Goal: Communication & Community: Connect with others

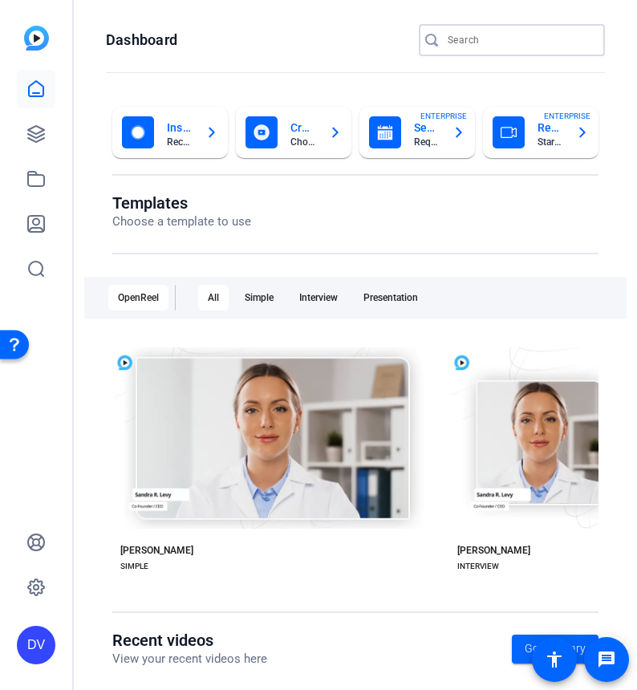
click at [463, 38] on input "Search" at bounding box center [520, 39] width 144 height 19
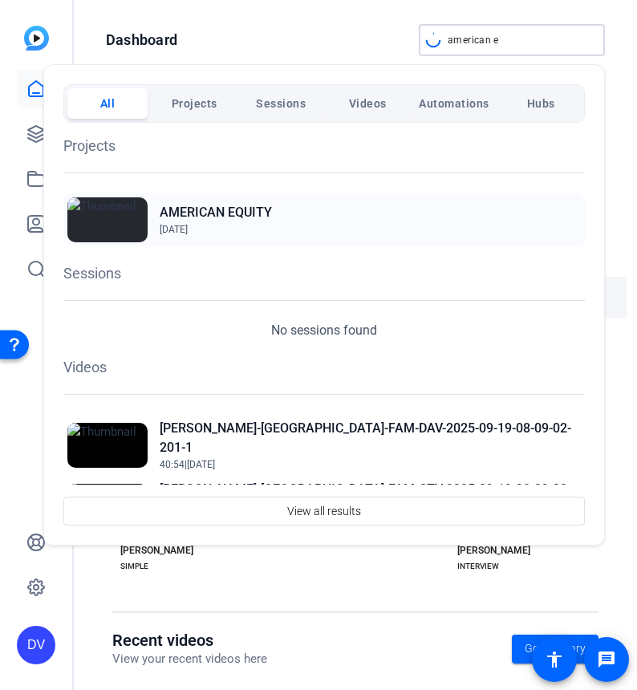
type input "american e"
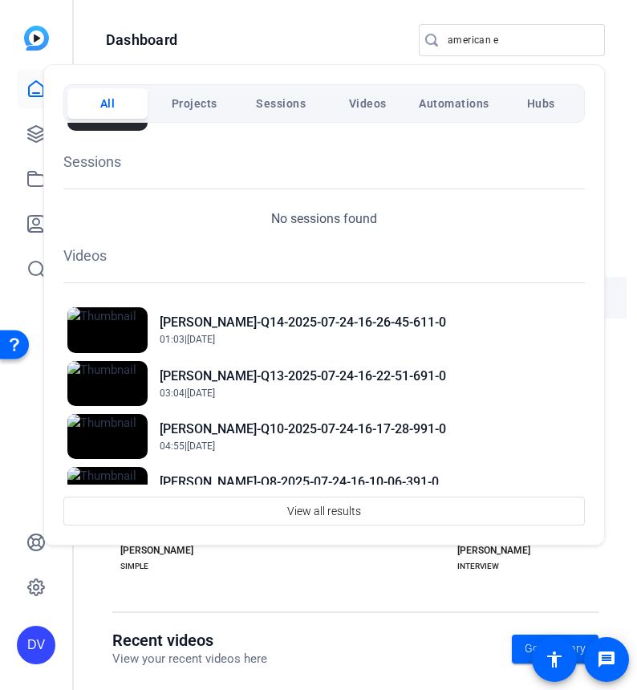
click at [288, 206] on div "Sessions No sessions found" at bounding box center [323, 190] width 521 height 78
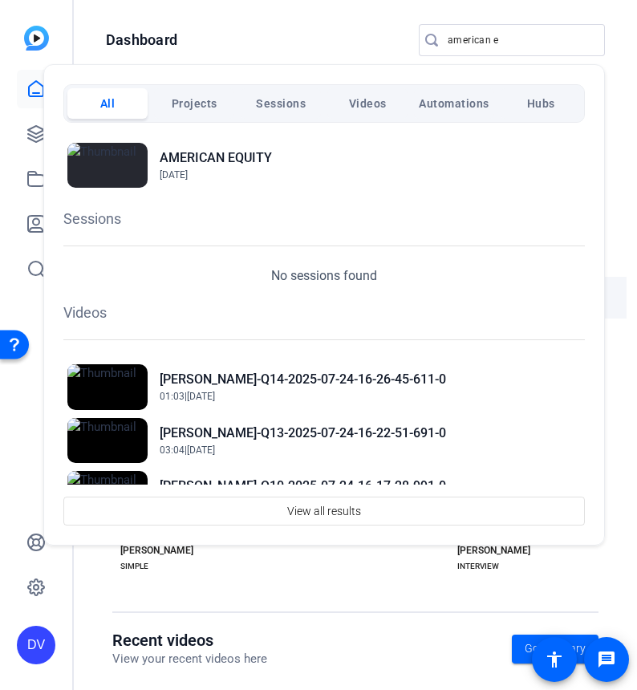
scroll to position [50, 0]
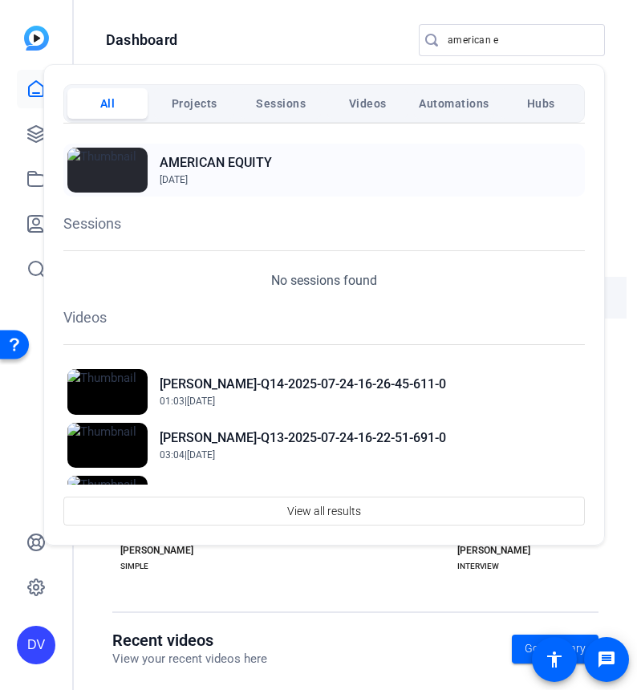
click at [180, 175] on span "May 19, 2025" at bounding box center [174, 179] width 28 height 11
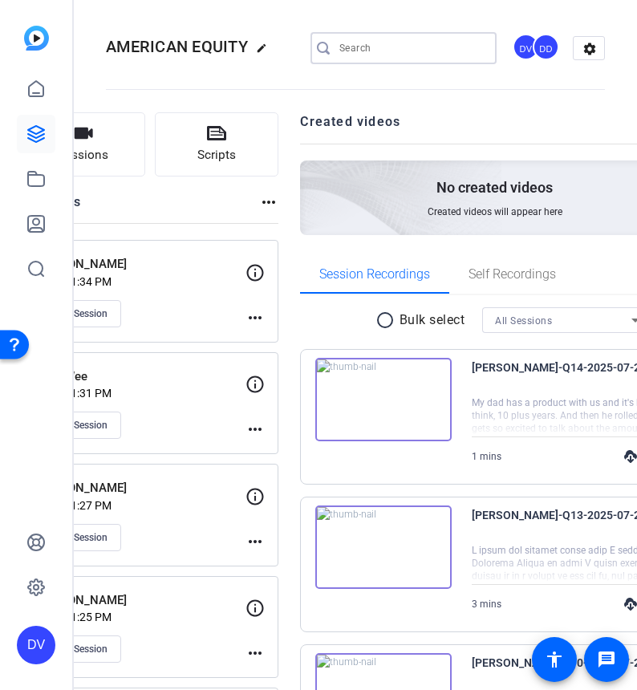
click at [372, 45] on input "Search" at bounding box center [411, 47] width 144 height 19
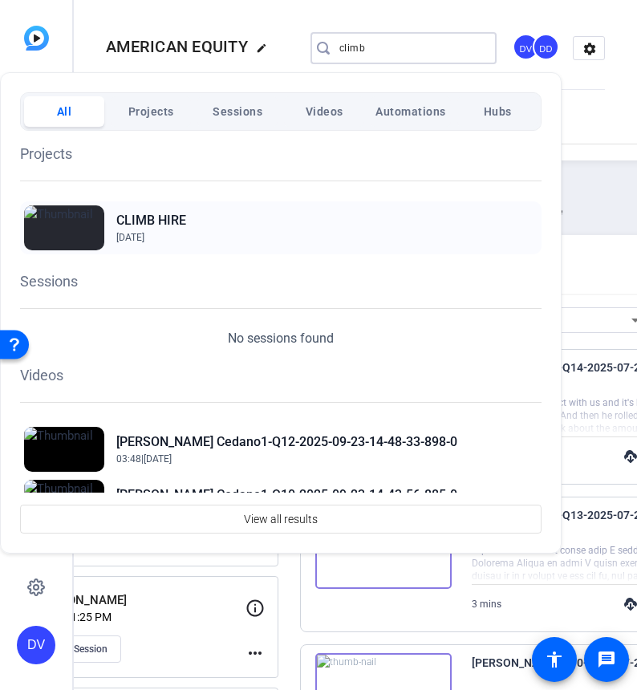
type input "climb"
click at [255, 216] on div "CLIMB HIRE Sep 17, 2025" at bounding box center [280, 227] width 521 height 53
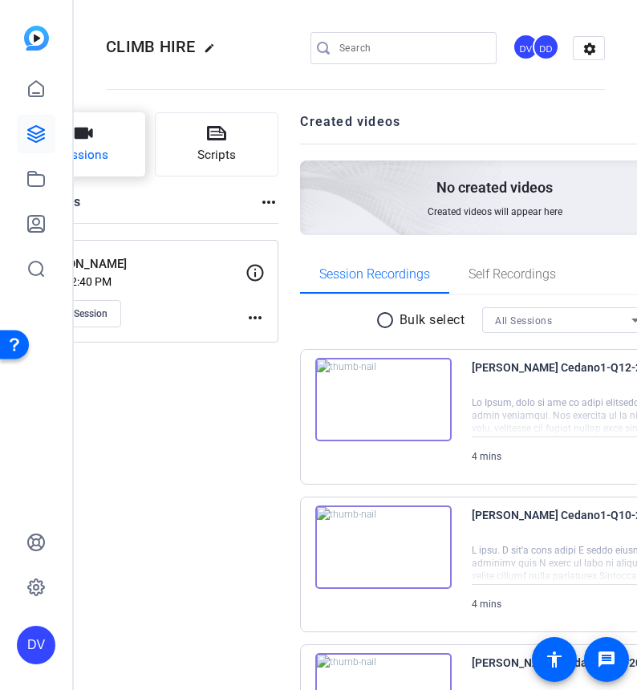
click at [140, 149] on button "Sessions" at bounding box center [84, 144] width 124 height 64
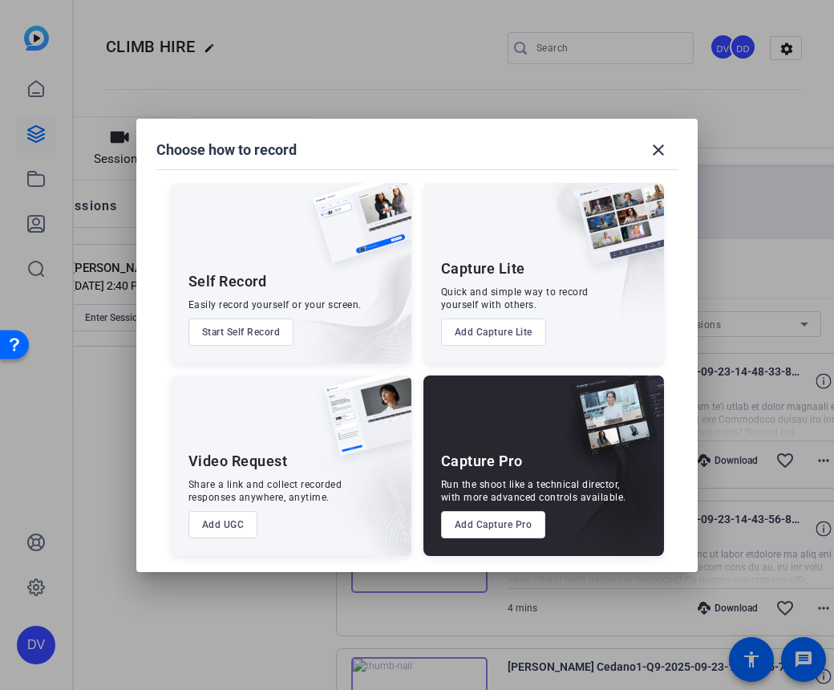
click at [496, 519] on button "Add Capture Pro" at bounding box center [493, 524] width 105 height 27
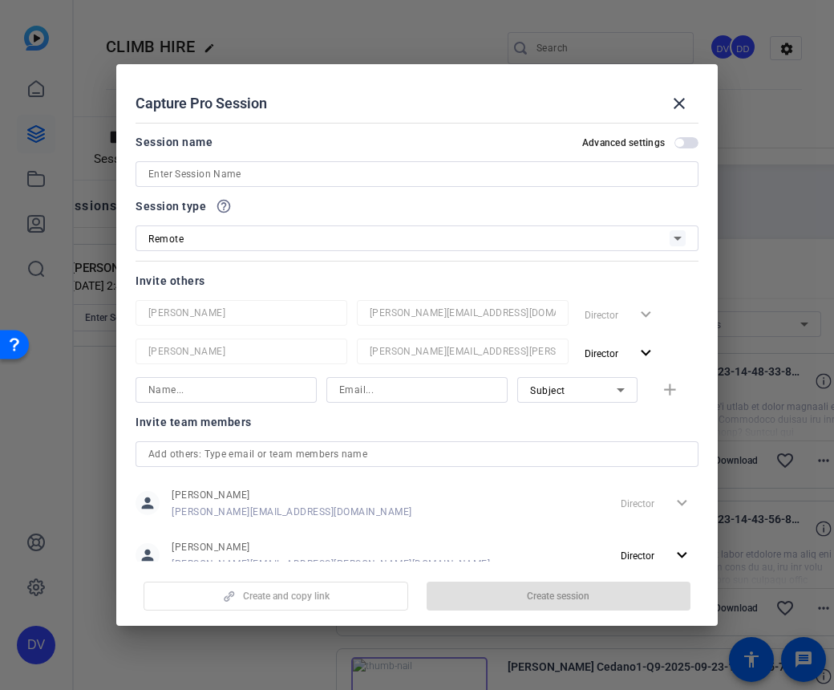
click at [258, 174] on input at bounding box center [416, 173] width 537 height 19
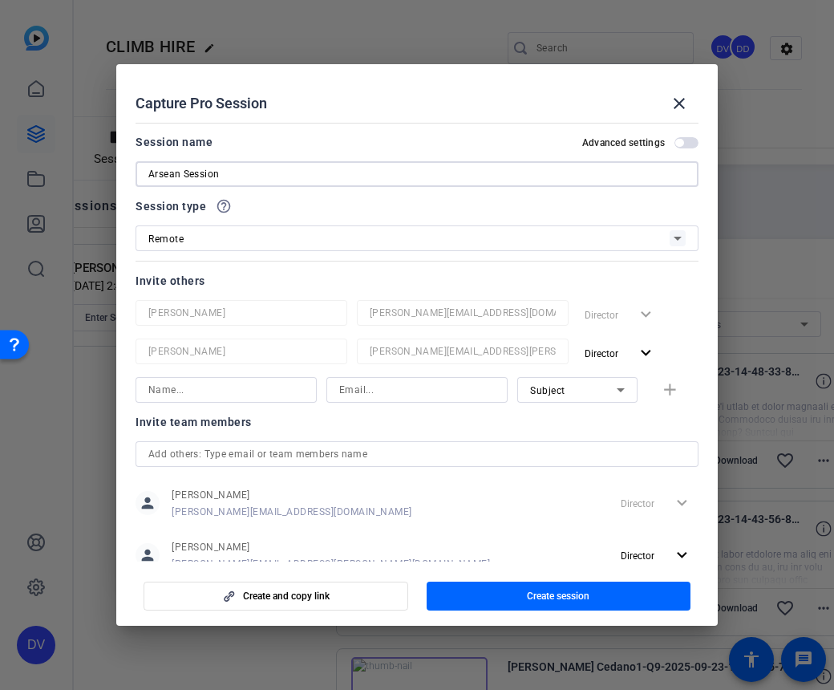
scroll to position [47, 0]
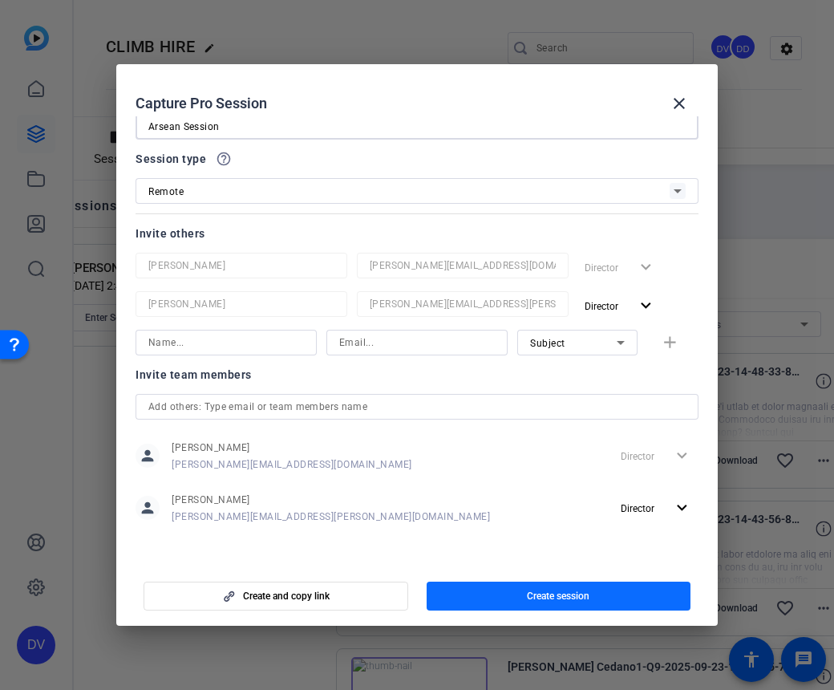
type input "Arsean Session"
click at [508, 593] on span "button" at bounding box center [559, 596] width 265 height 38
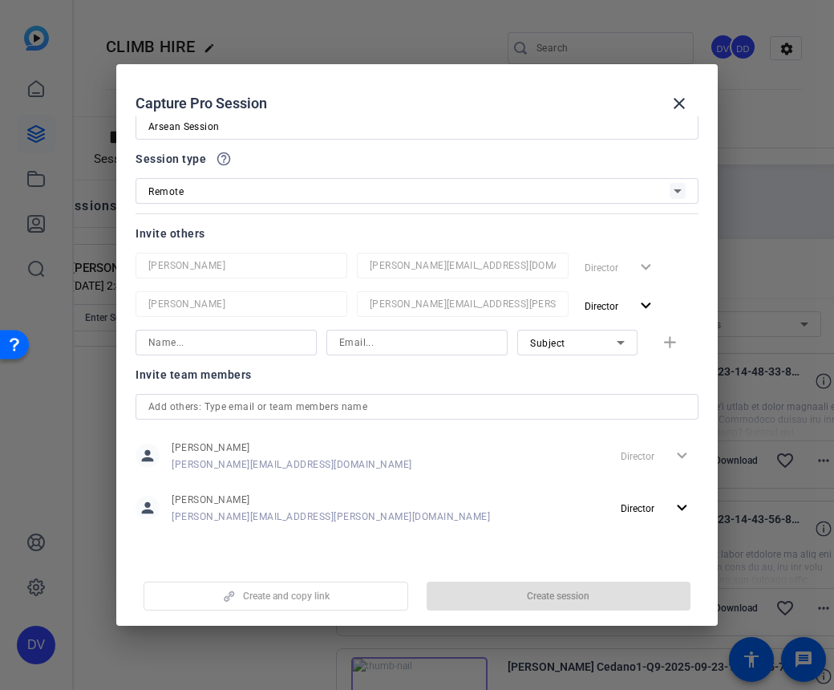
drag, startPoint x: 508, startPoint y: 593, endPoint x: 484, endPoint y: 566, distance: 36.3
click at [508, 591] on div "Create and copy link Create session" at bounding box center [417, 589] width 563 height 41
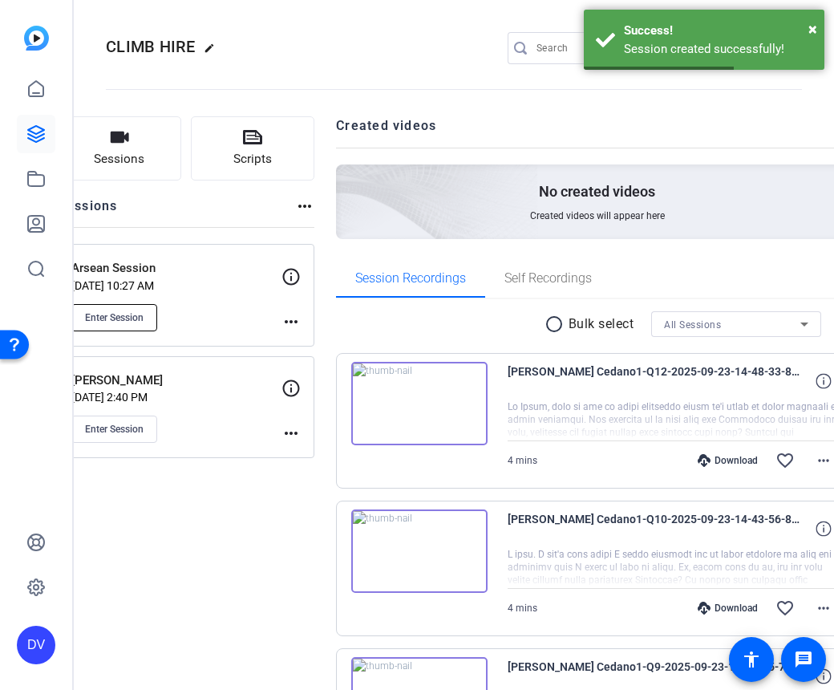
click at [144, 318] on span "Enter Session" at bounding box center [114, 317] width 59 height 13
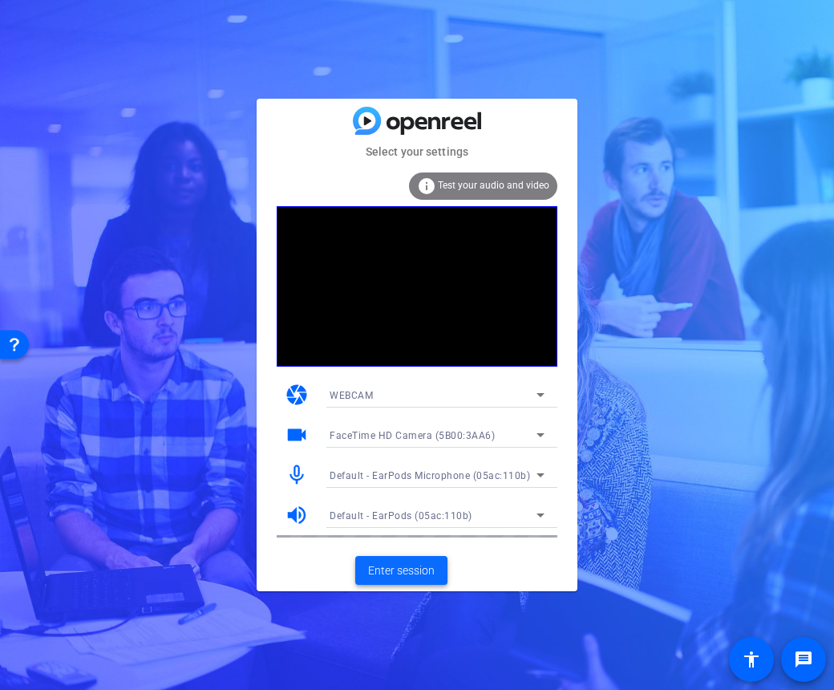
click at [402, 582] on span at bounding box center [401, 570] width 92 height 38
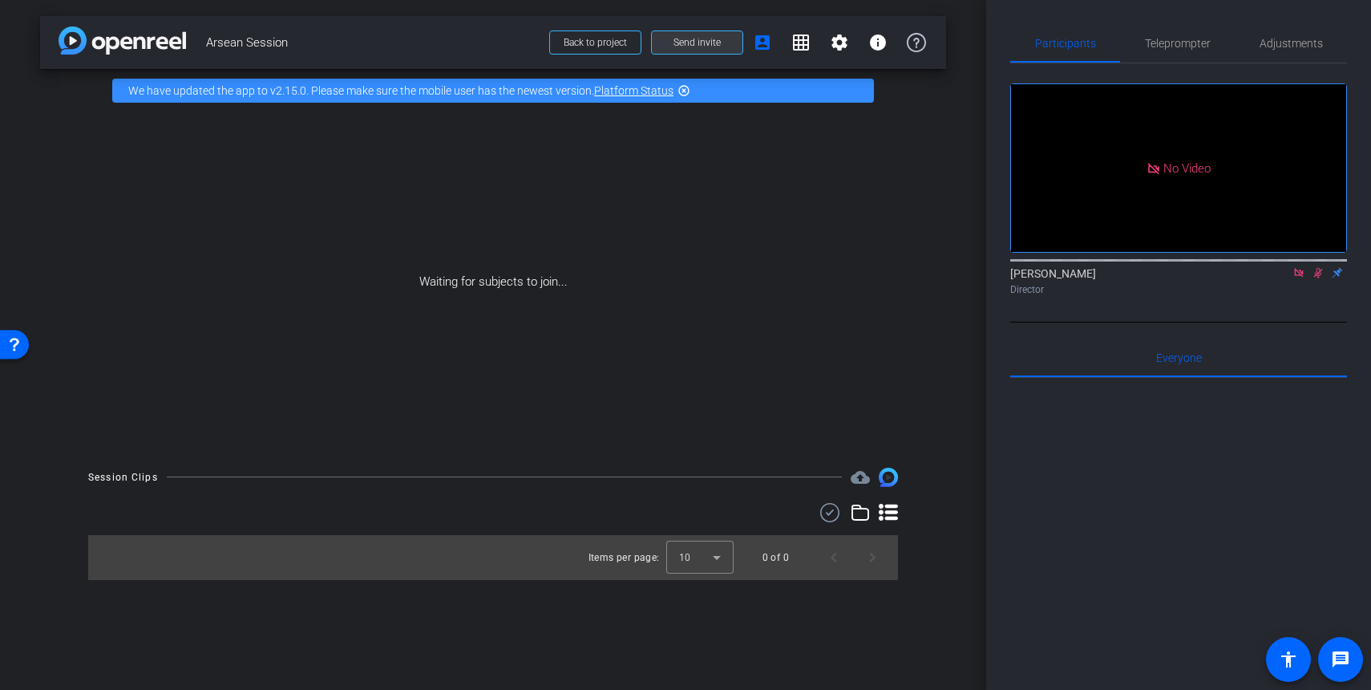
click at [670, 38] on span at bounding box center [697, 42] width 91 height 38
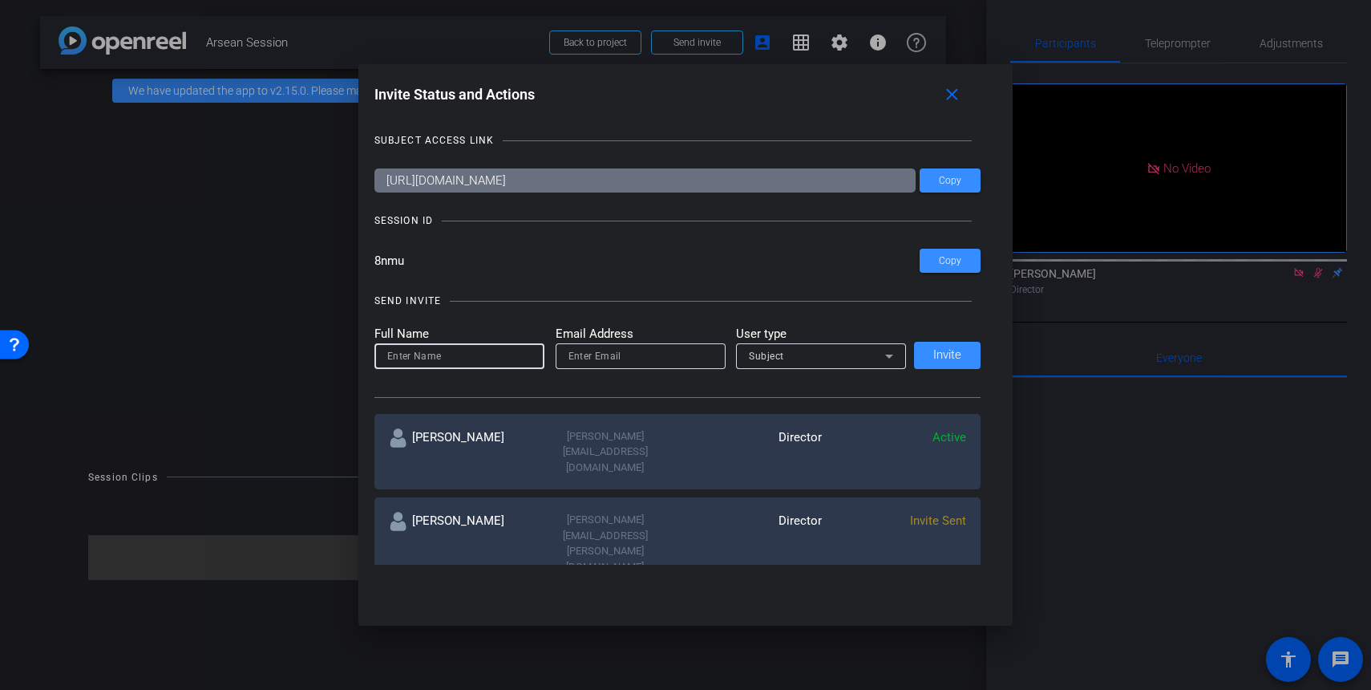
click at [477, 359] on input at bounding box center [459, 355] width 144 height 19
type input "Hazel"
click at [646, 374] on div at bounding box center [641, 378] width 170 height 18
click at [647, 363] on input "email" at bounding box center [641, 355] width 144 height 19
type input "Llemos"
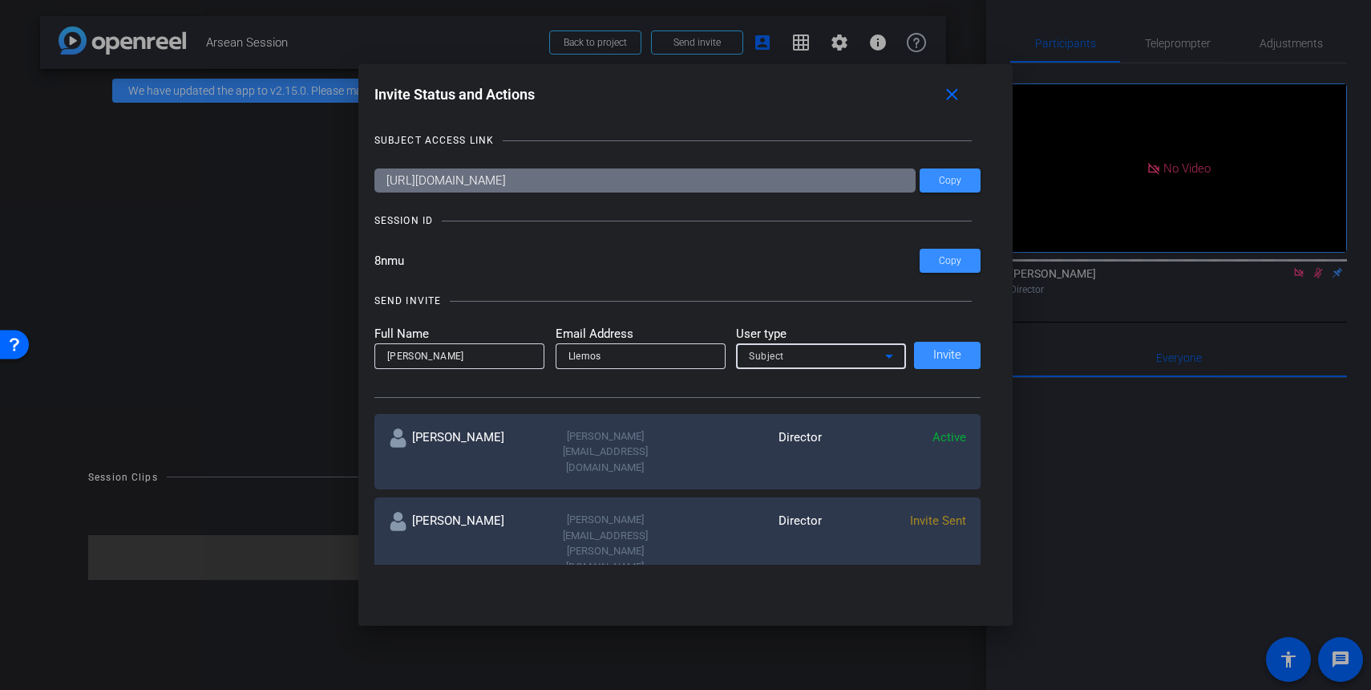
click at [829, 346] on div "Subject" at bounding box center [817, 356] width 136 height 20
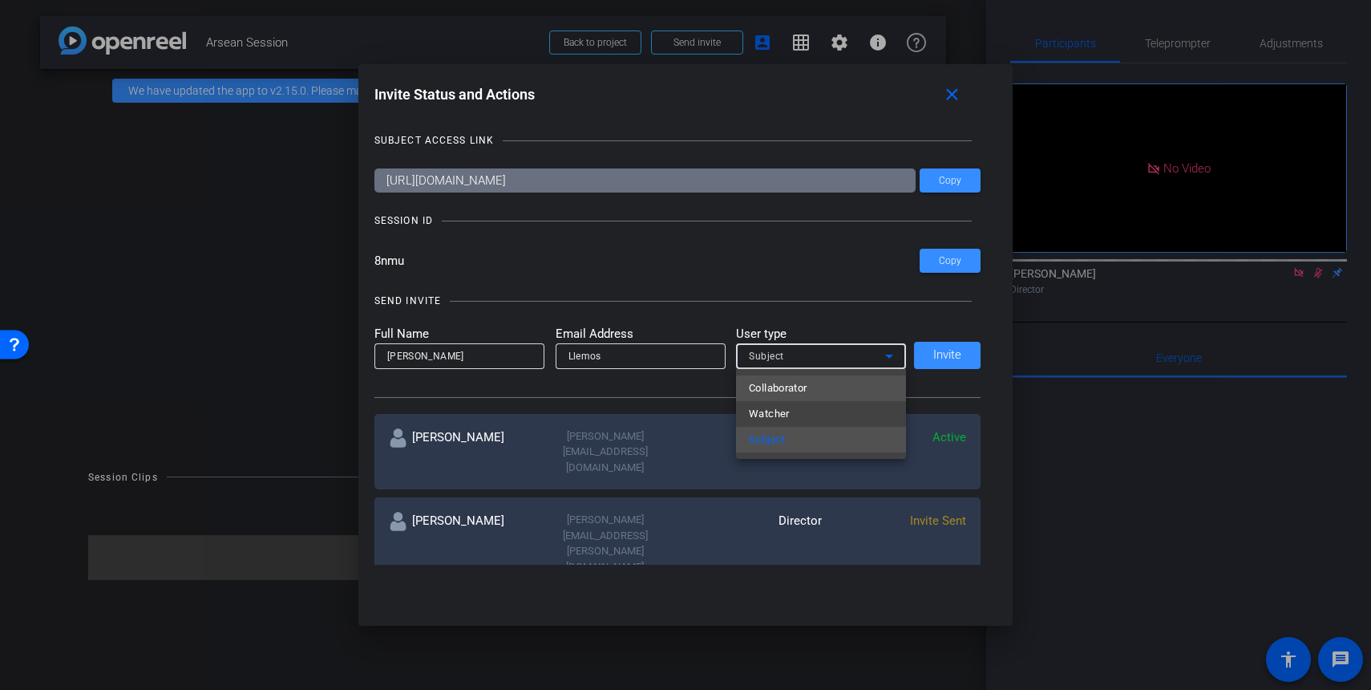
click at [833, 387] on mat-option "Collaborator" at bounding box center [821, 388] width 170 height 26
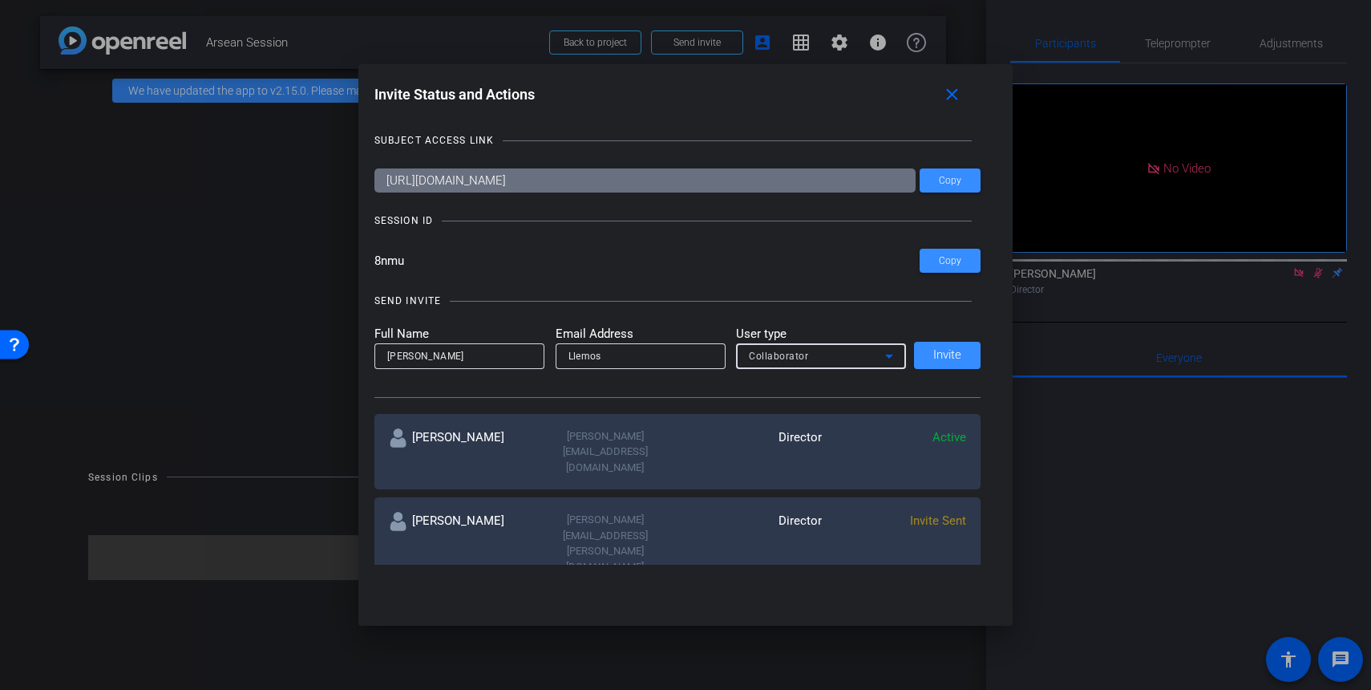
click at [833, 363] on div "Full Name Hazel Email Address Llemos User type Collaborator Invite" at bounding box center [678, 347] width 607 height 44
click at [833, 354] on div "Full Name Hazel Email Address Llemos User type Collaborator Invite" at bounding box center [678, 347] width 607 height 44
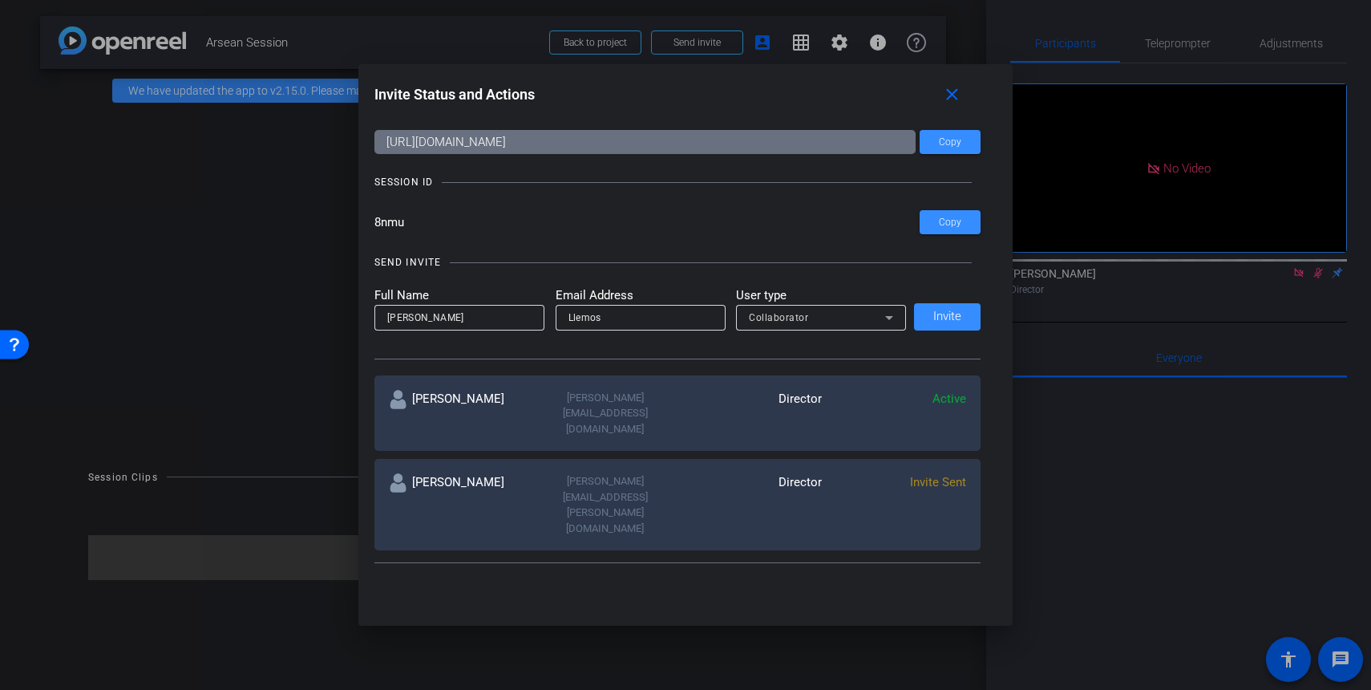
scroll to position [41, 0]
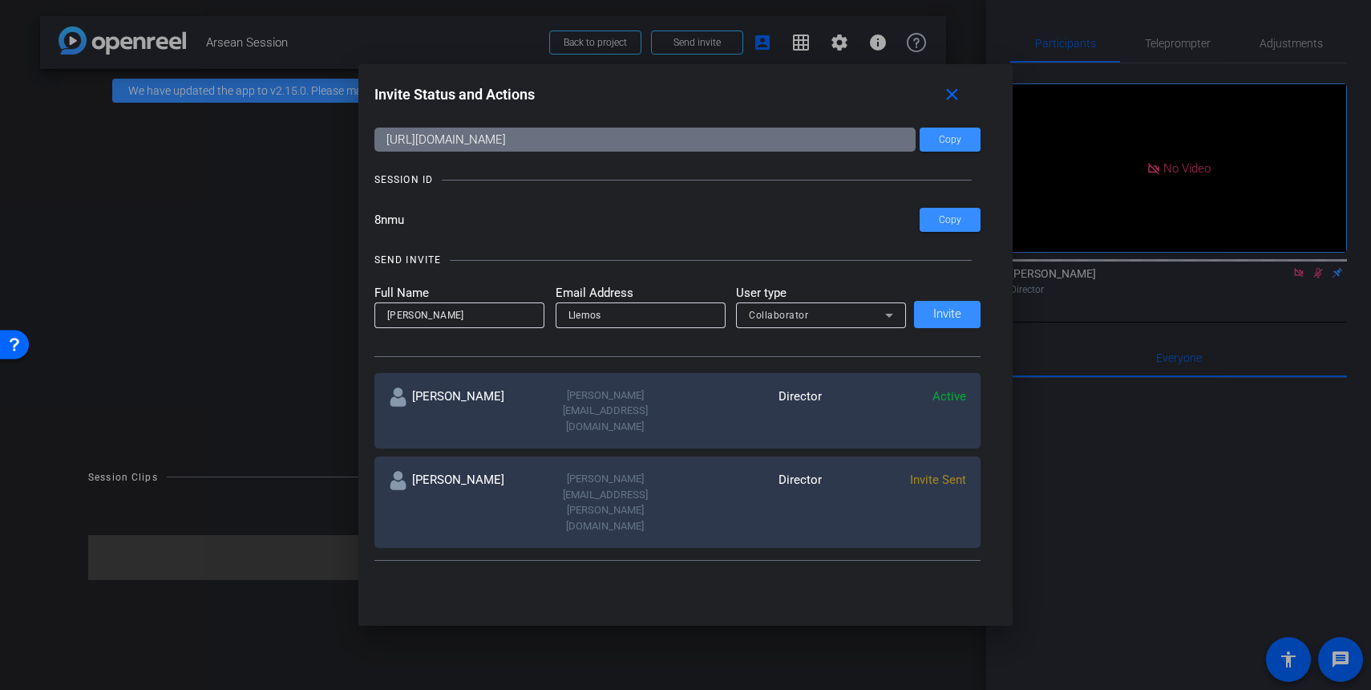
click at [833, 318] on div "Full Name Hazel Email Address Llemos User type Collaborator Invite" at bounding box center [678, 306] width 607 height 44
click at [833, 319] on div "Full Name Hazel Email Address Llemos User type Collaborator Invite" at bounding box center [678, 306] width 607 height 44
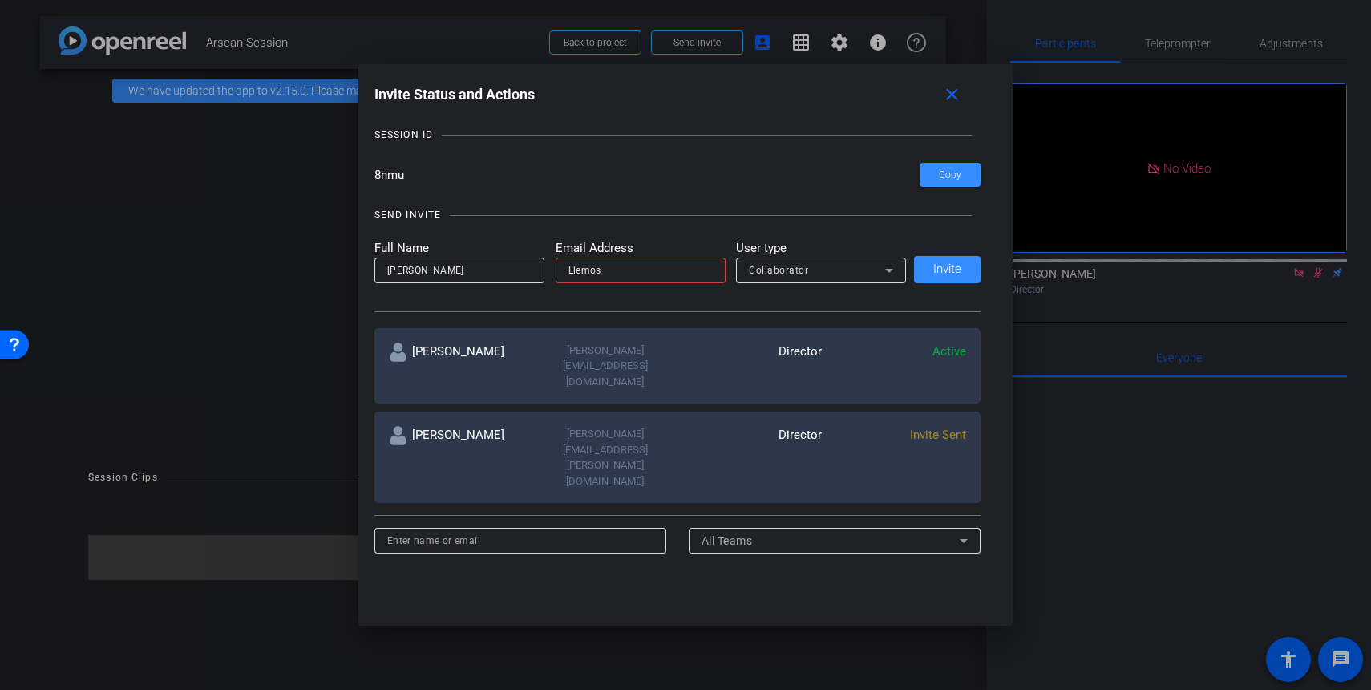
click at [634, 273] on input "Llemos" at bounding box center [641, 270] width 144 height 19
drag, startPoint x: 634, startPoint y: 273, endPoint x: 497, endPoint y: 265, distance: 136.6
click at [612, 272] on input "Llemos" at bounding box center [641, 270] width 144 height 19
click at [435, 265] on input "Hazel" at bounding box center [459, 270] width 144 height 19
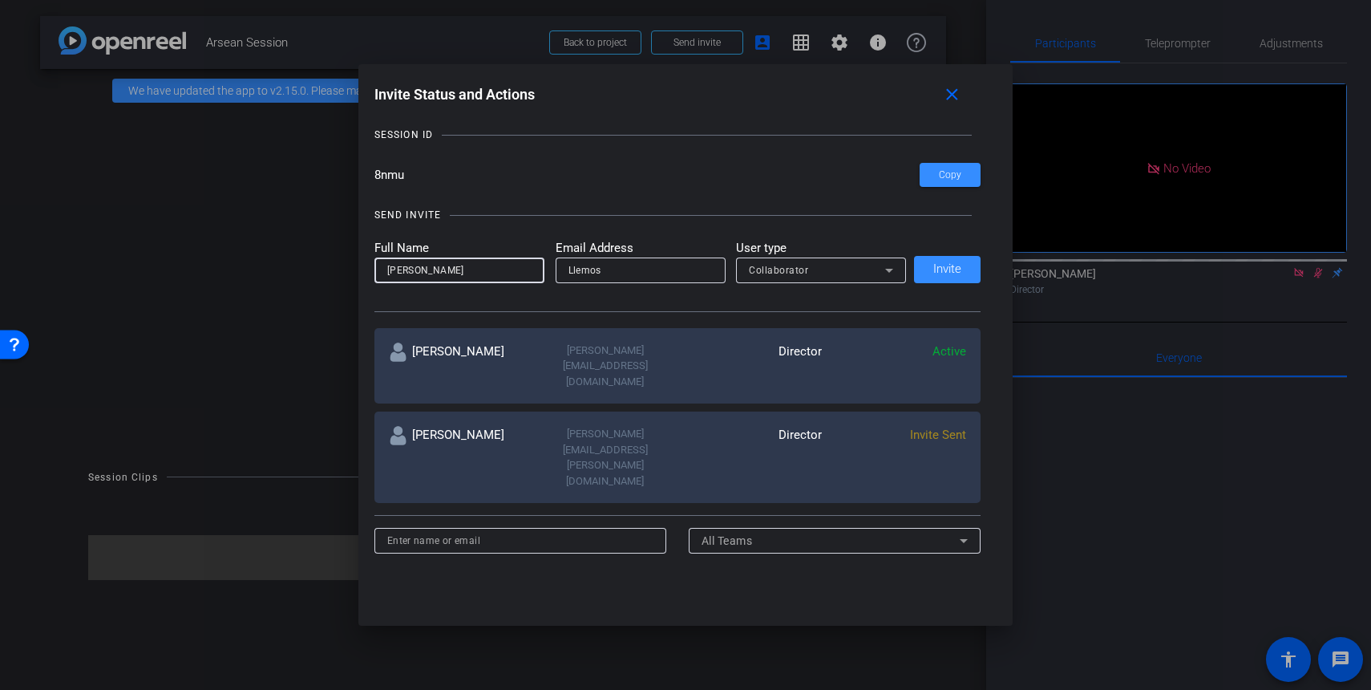
type input "Hazel Llemos"
type input "hazel@remotevideotestimonials.com"
click at [833, 275] on span "Invite" at bounding box center [948, 269] width 28 height 12
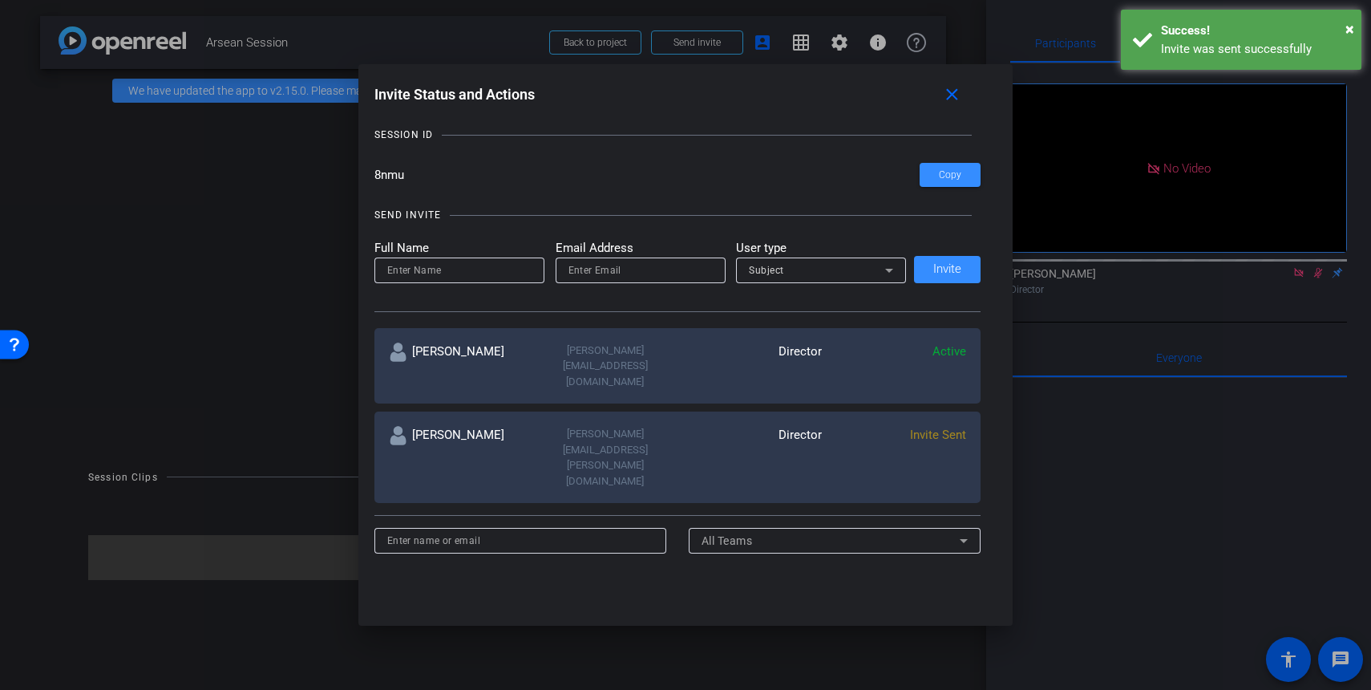
click at [833, 273] on div "Full Name Email Address User type Subject Invite" at bounding box center [678, 261] width 607 height 44
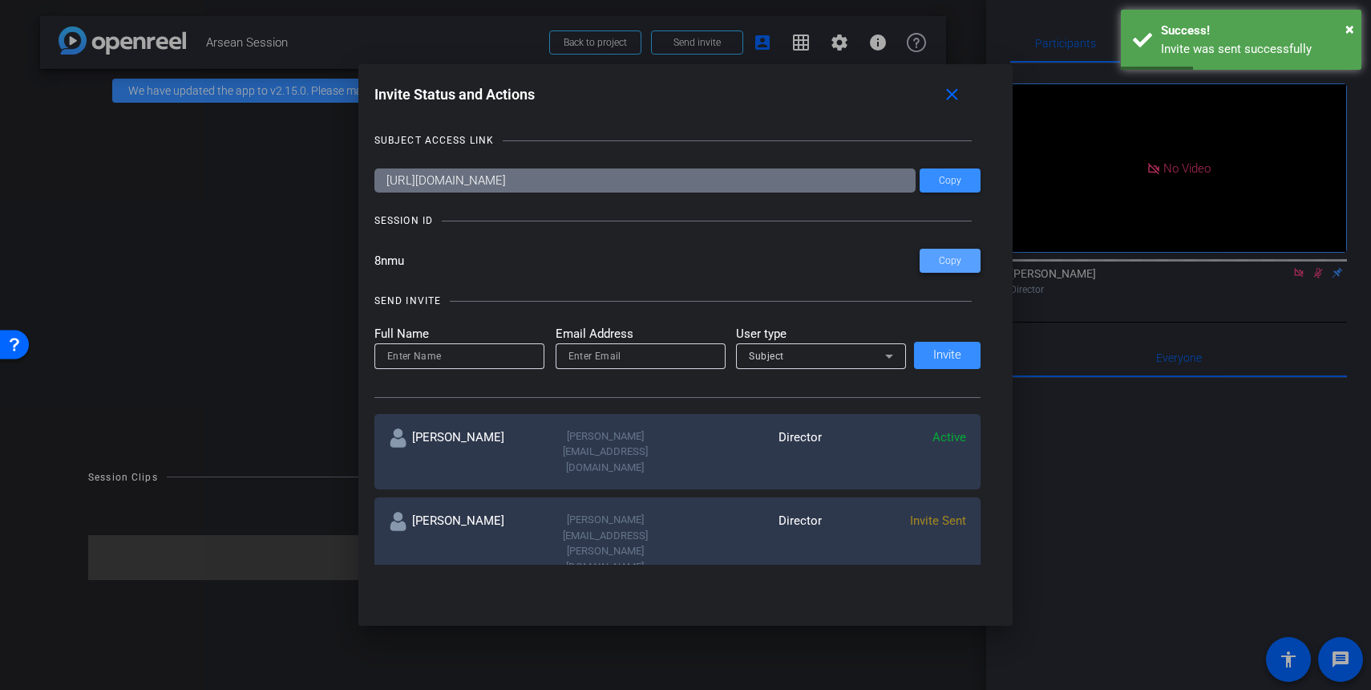
click at [833, 257] on span "Copy" at bounding box center [950, 261] width 22 height 12
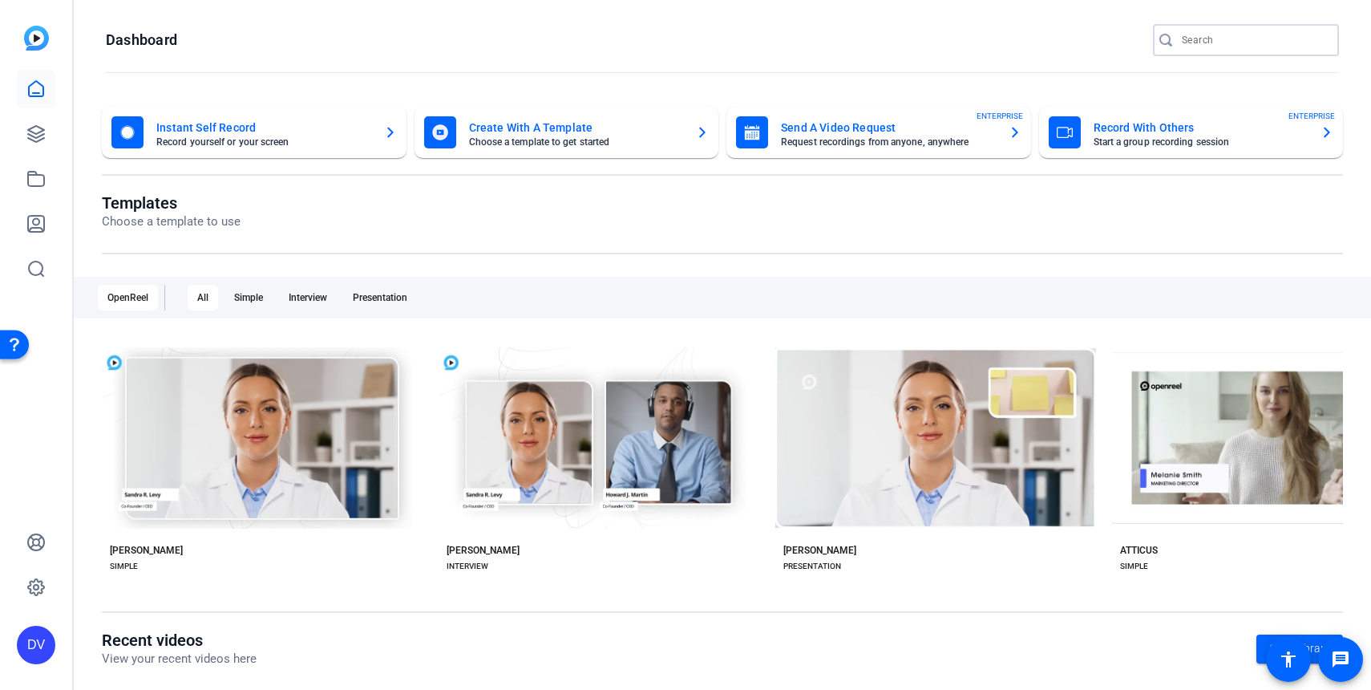
click at [1267, 43] on input "Search" at bounding box center [1254, 39] width 144 height 19
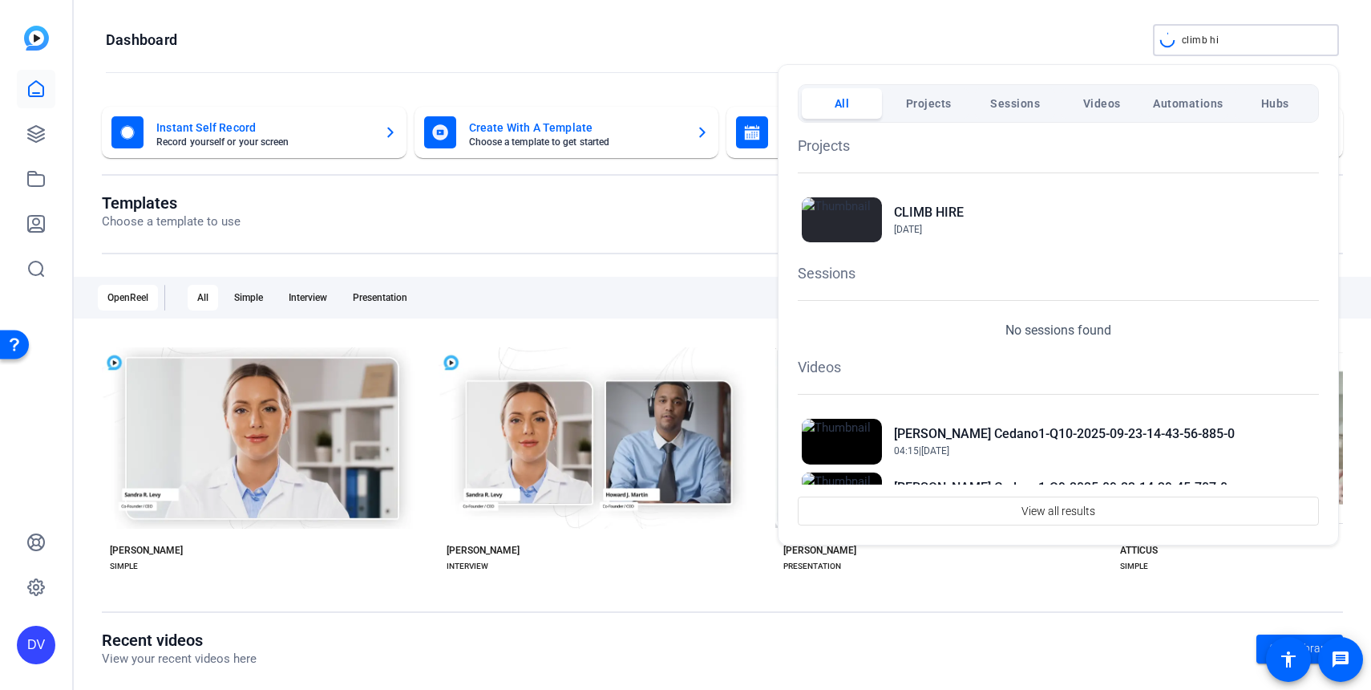
type input "climb hi"
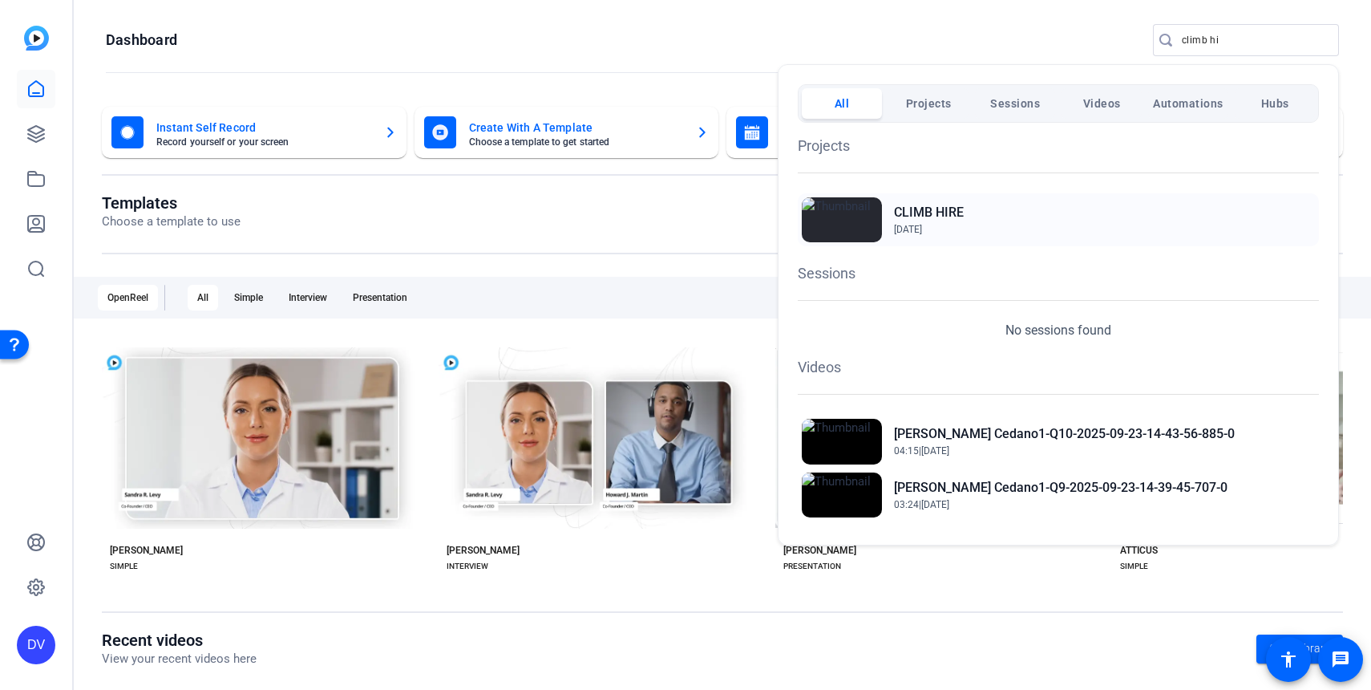
click at [1208, 209] on div "CLIMB HIRE Sep 17, 2025" at bounding box center [1058, 219] width 521 height 53
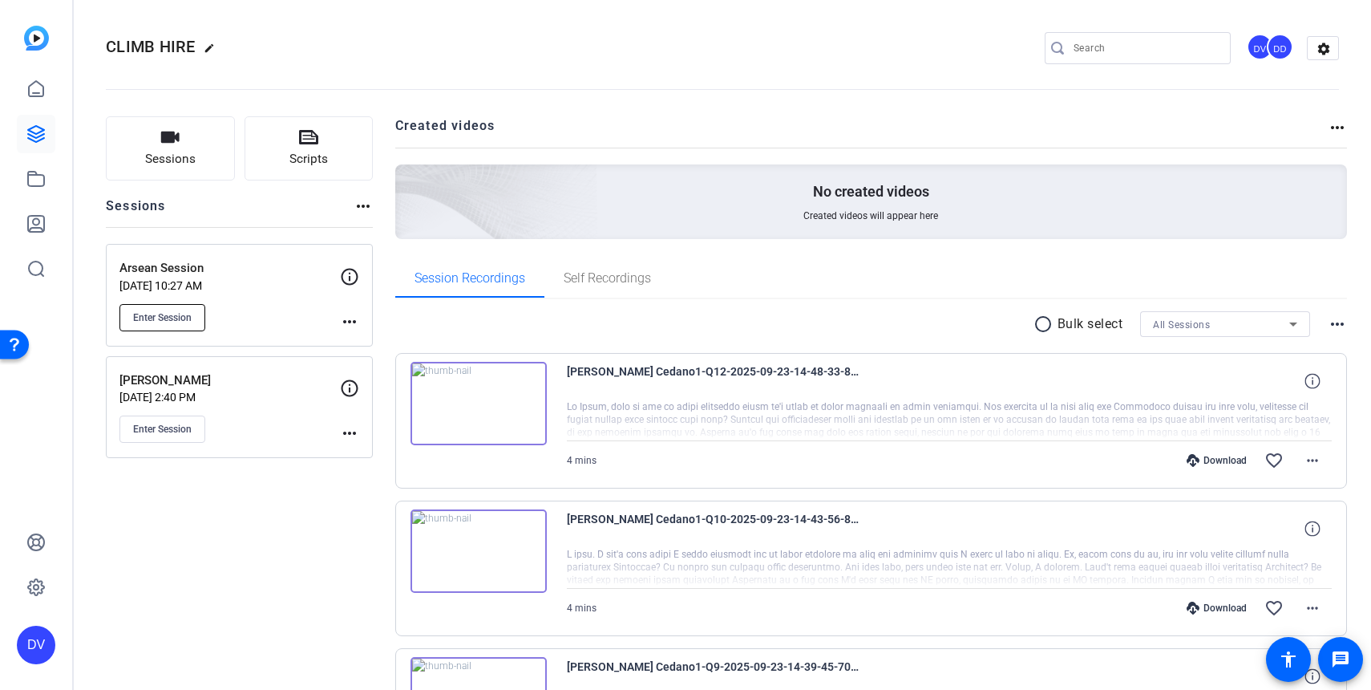
click at [197, 315] on button "Enter Session" at bounding box center [162, 317] width 86 height 27
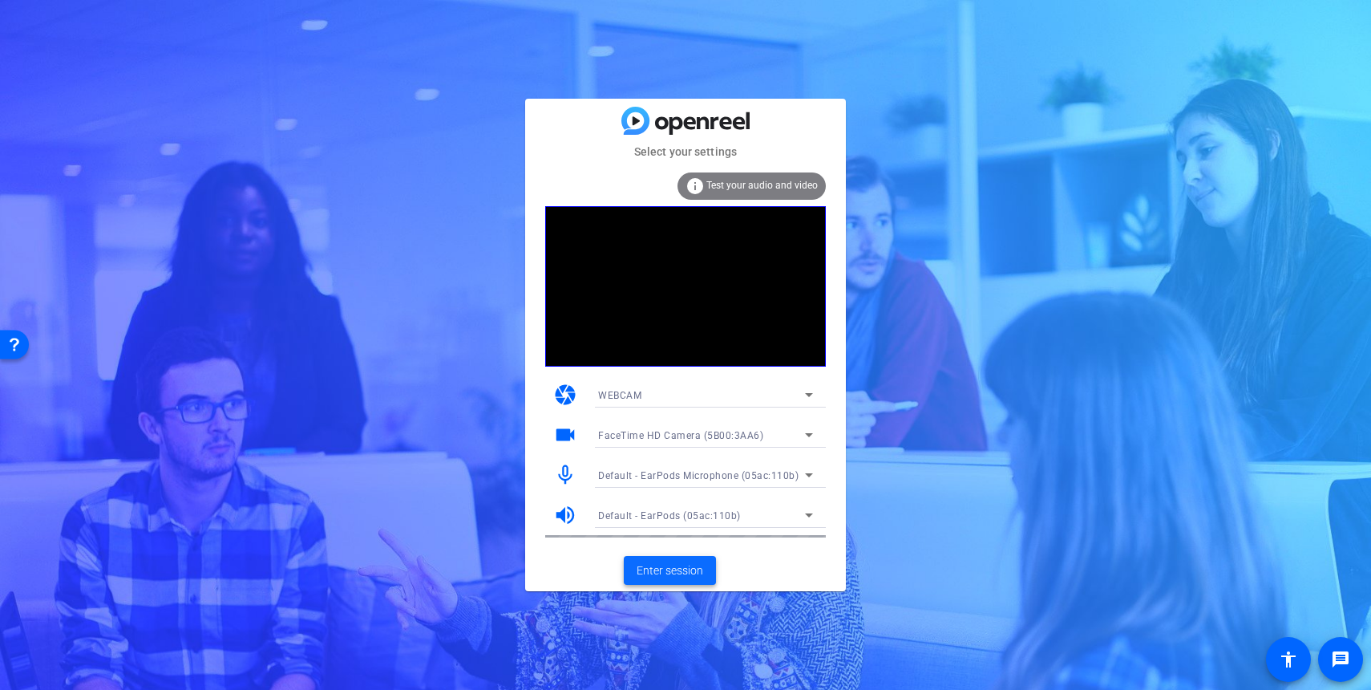
click at [683, 571] on span "Enter session" at bounding box center [670, 570] width 67 height 17
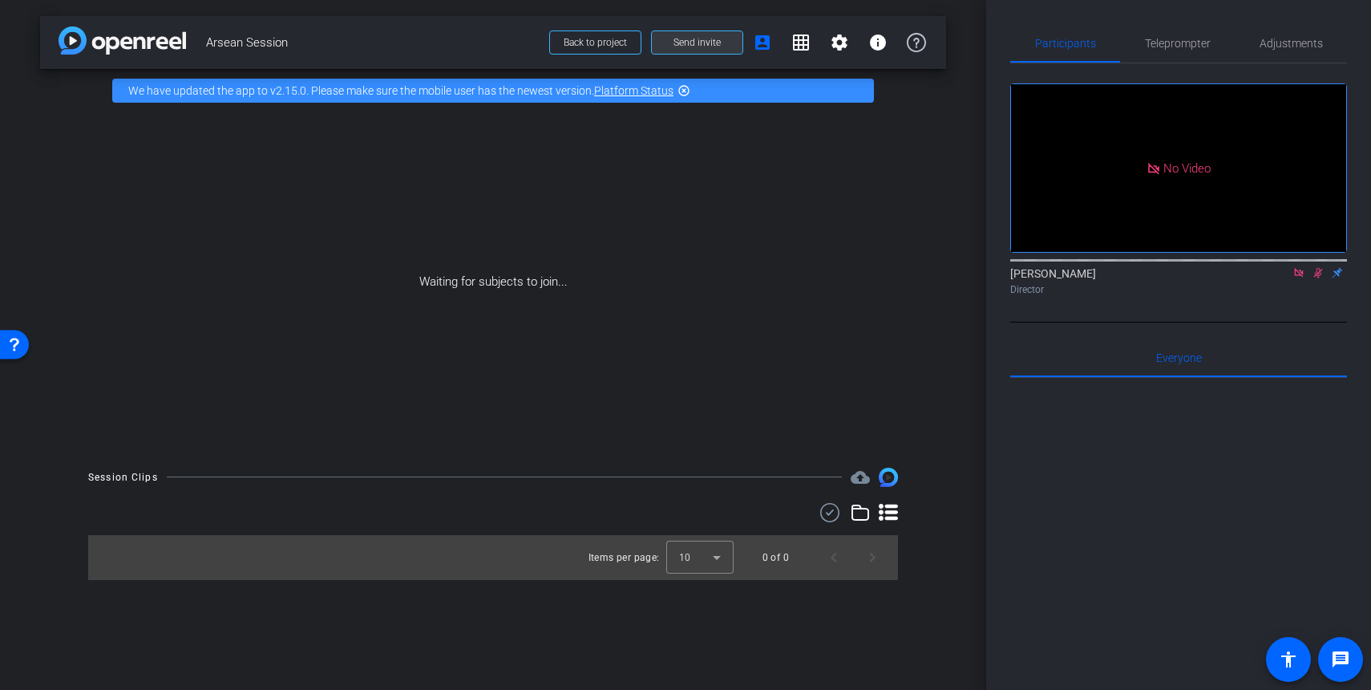
click at [670, 42] on span at bounding box center [697, 42] width 91 height 38
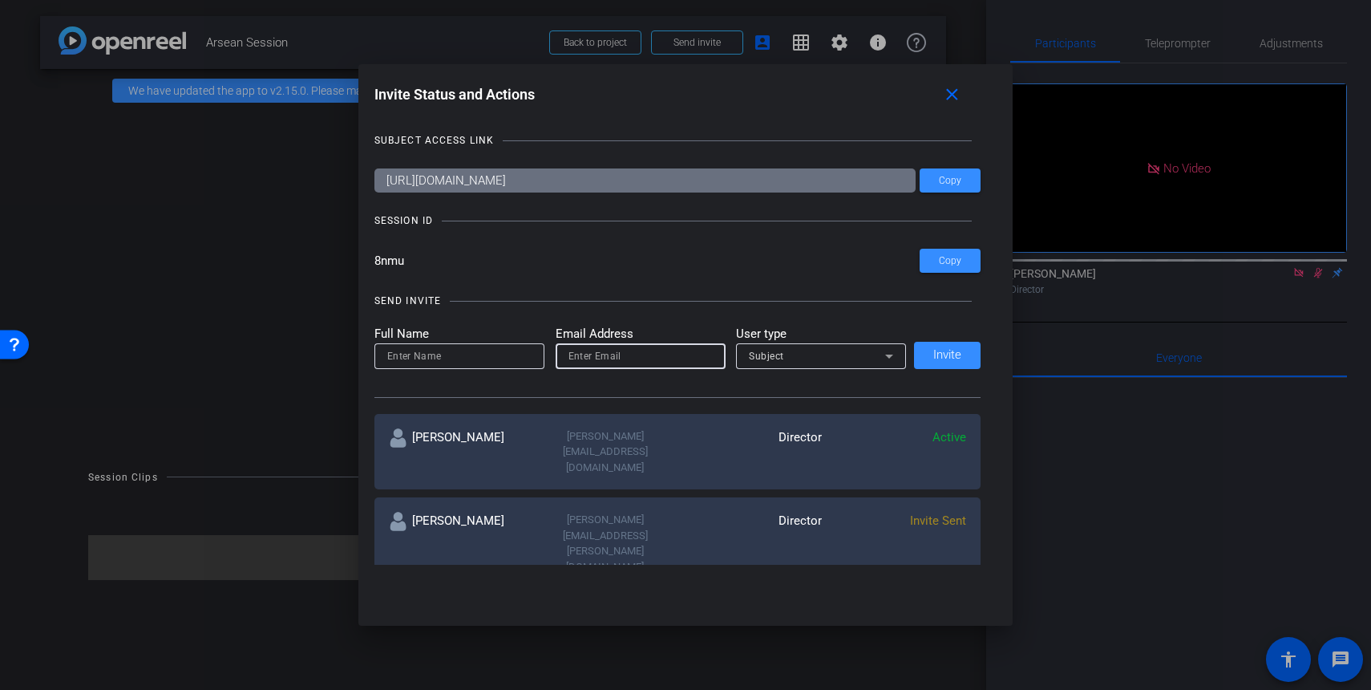
click at [604, 361] on input "email" at bounding box center [641, 355] width 144 height 19
paste input "[PERSON_NAME][EMAIL_ADDRESS][DOMAIN_NAME]"
type input "[PERSON_NAME][EMAIL_ADDRESS][DOMAIN_NAME]"
click at [439, 356] on input at bounding box center [459, 355] width 144 height 19
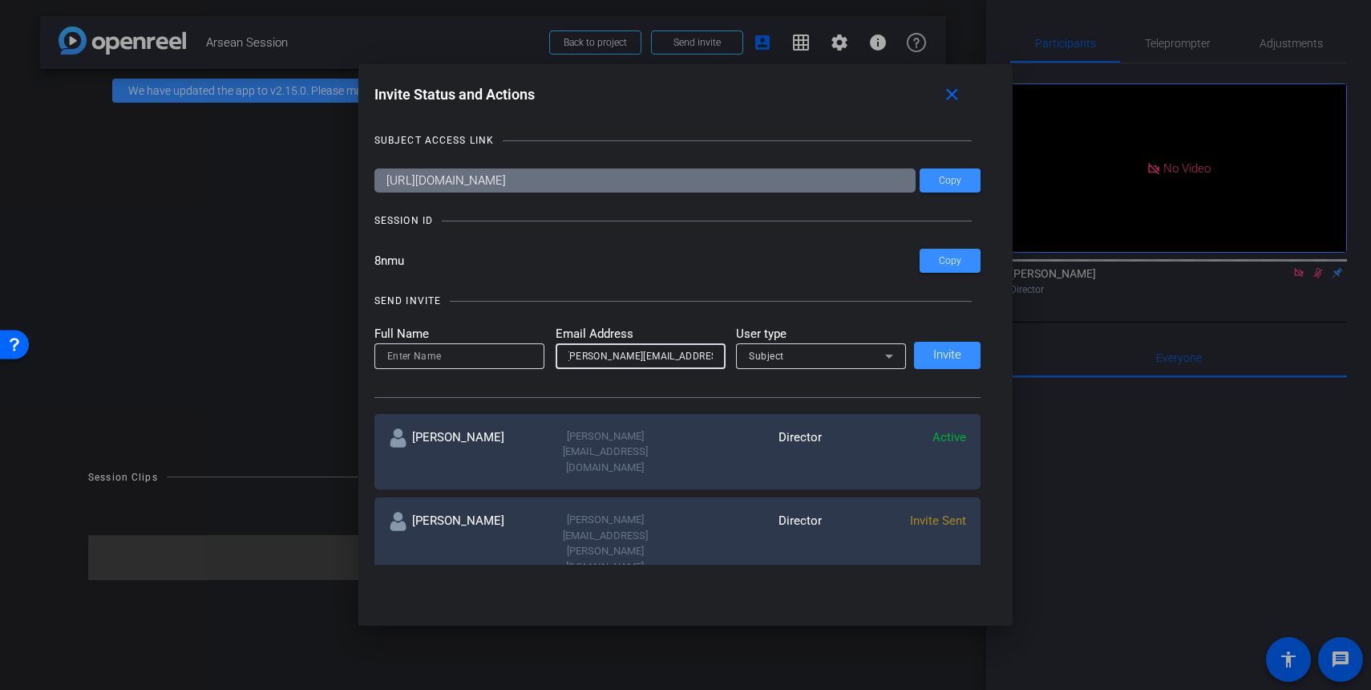
scroll to position [0, 0]
type input "[PERSON_NAME]"
click at [847, 369] on div at bounding box center [821, 378] width 170 height 18
click at [844, 363] on div "Subject" at bounding box center [817, 356] width 136 height 20
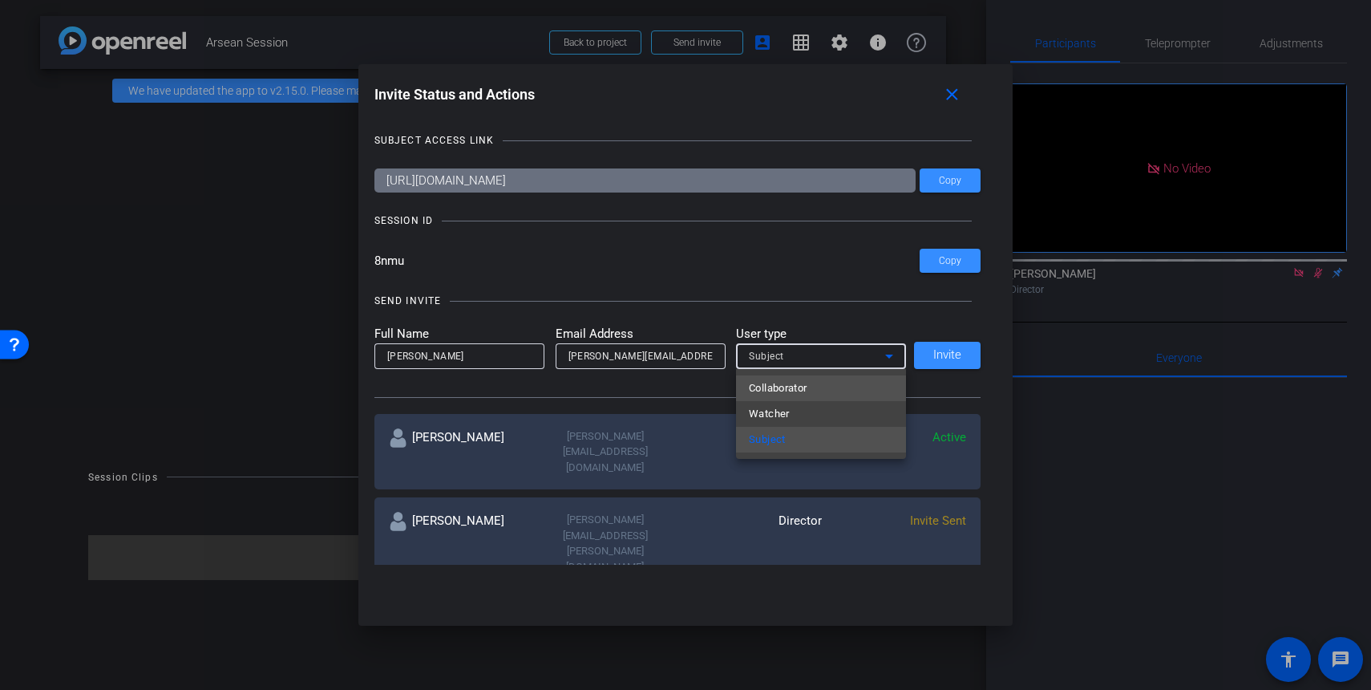
click at [820, 391] on mat-option "Collaborator" at bounding box center [821, 388] width 170 height 26
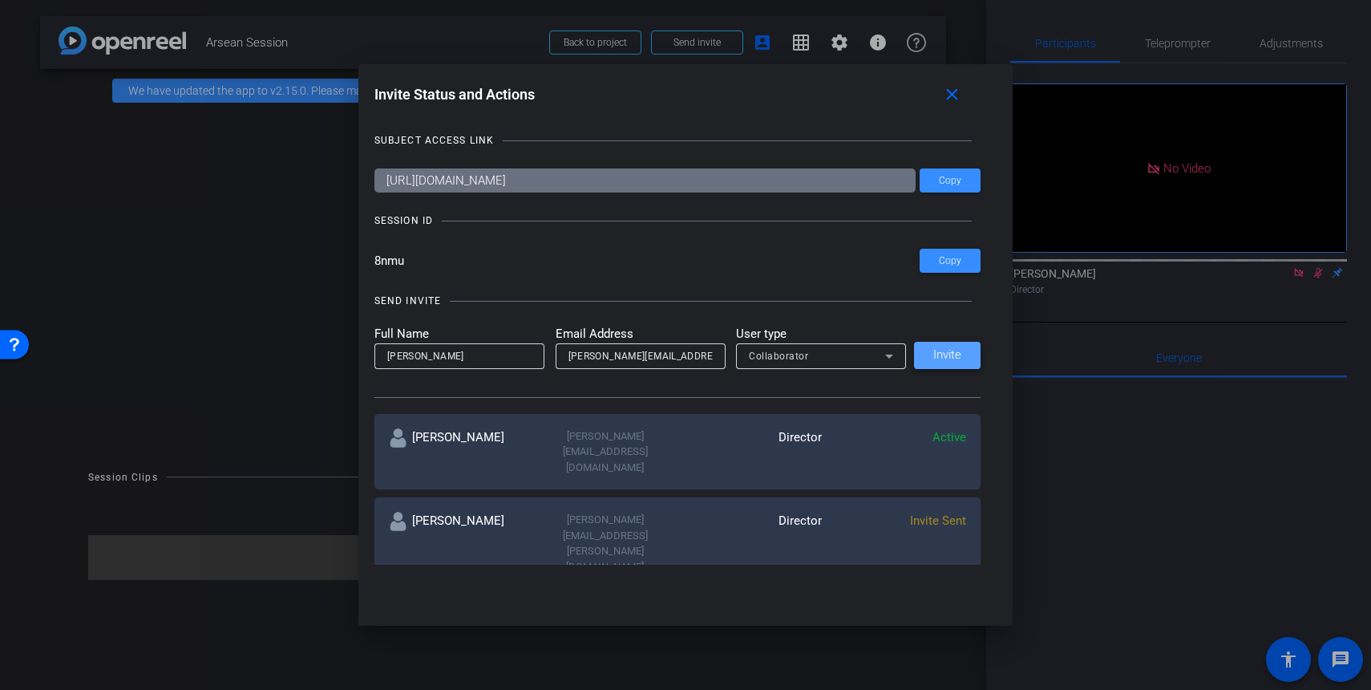
click at [929, 364] on span at bounding box center [947, 355] width 67 height 38
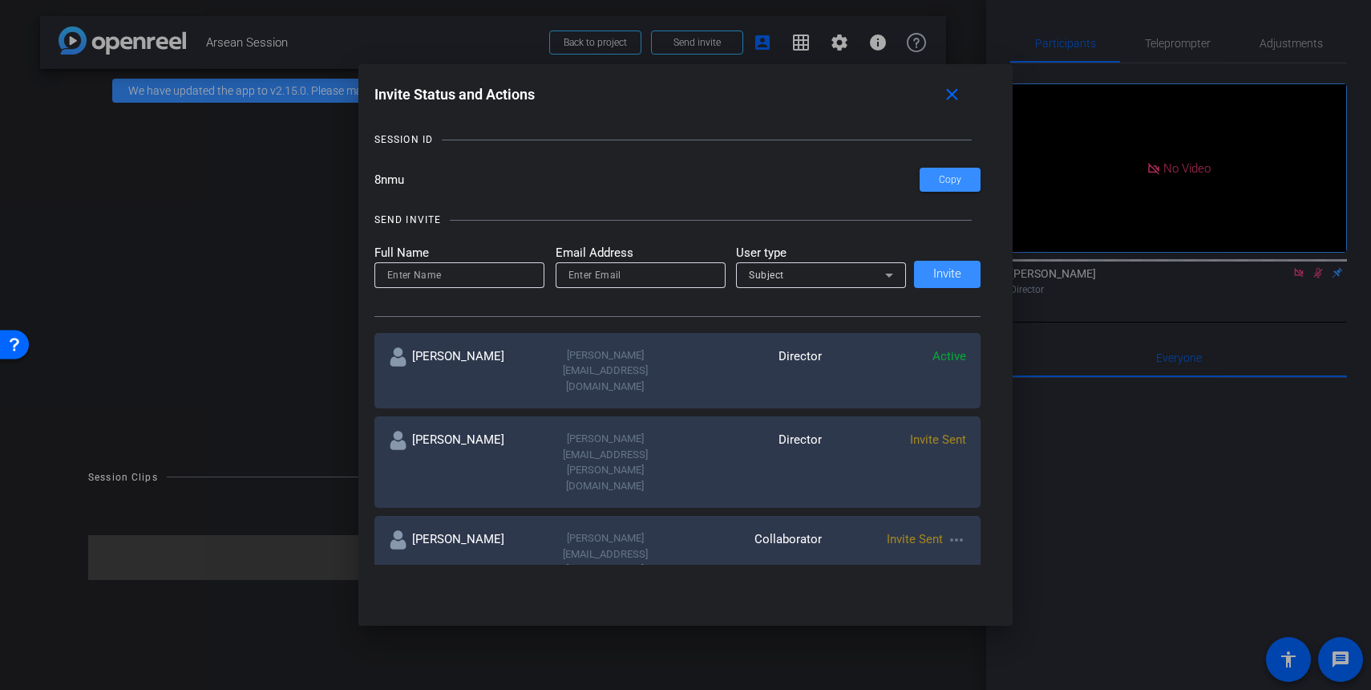
scroll to position [82, 0]
